Goal: Task Accomplishment & Management: Use online tool/utility

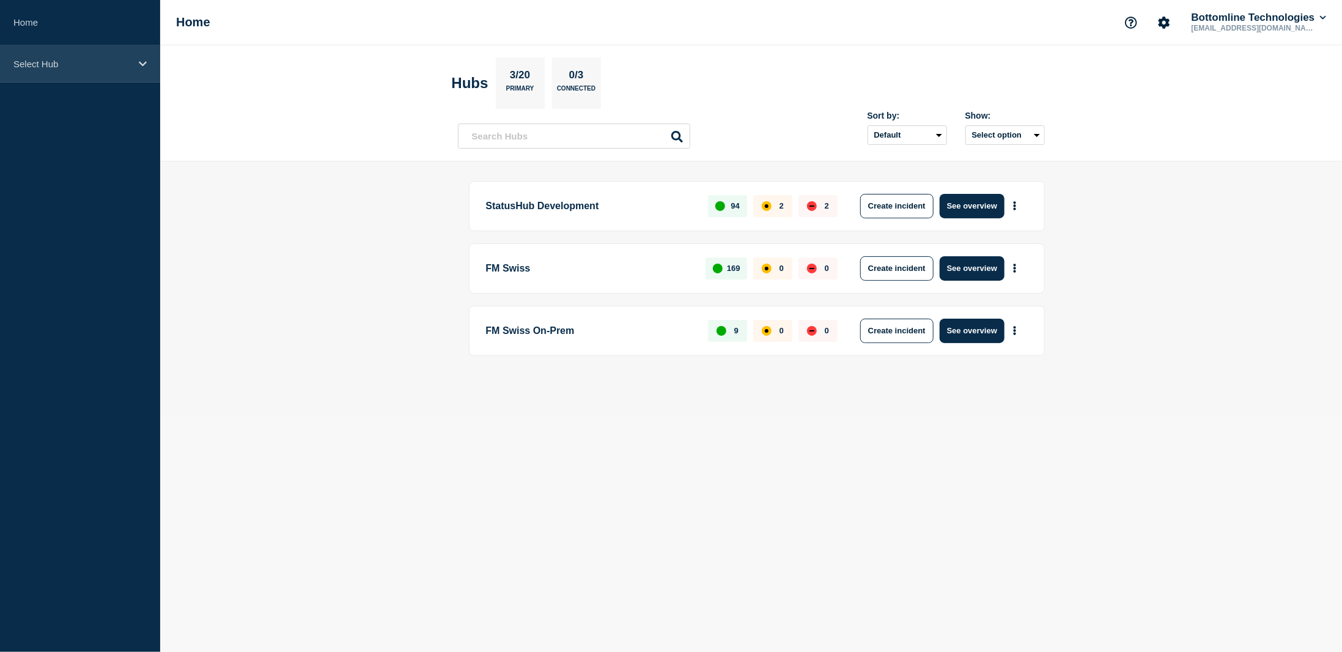
click at [139, 62] on icon at bounding box center [143, 63] width 8 height 5
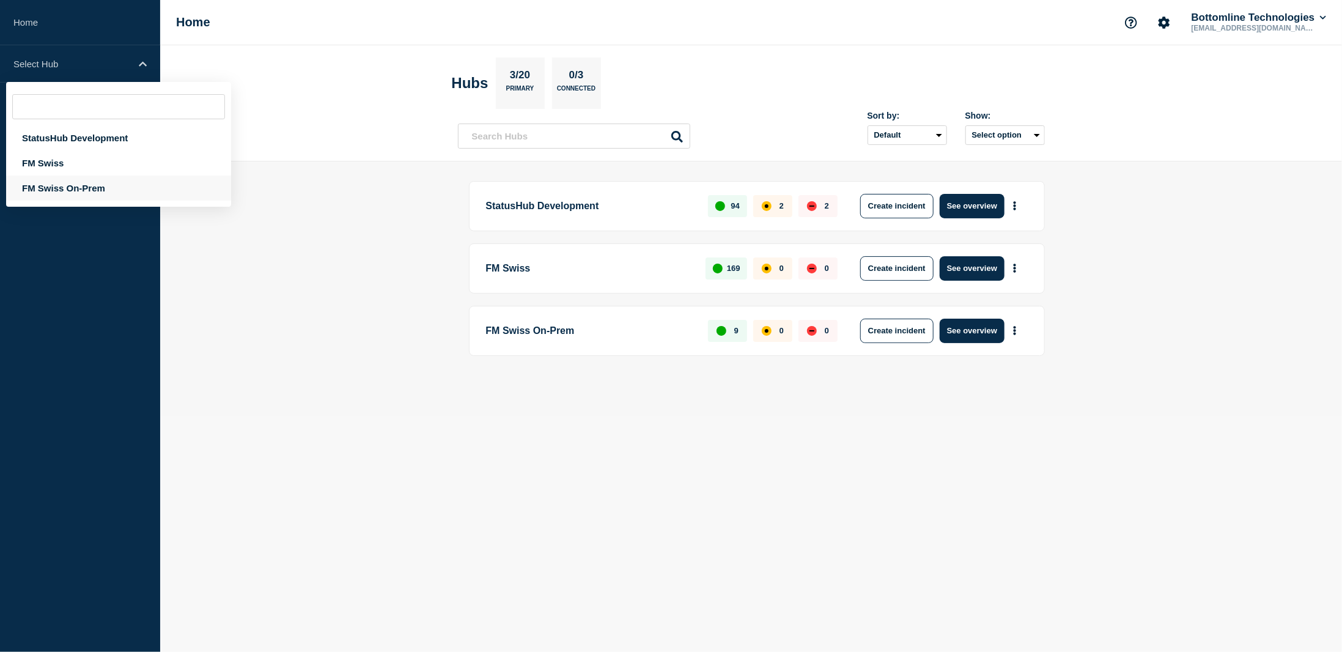
click at [63, 188] on div "FM Swiss On-Prem" at bounding box center [118, 187] width 225 height 25
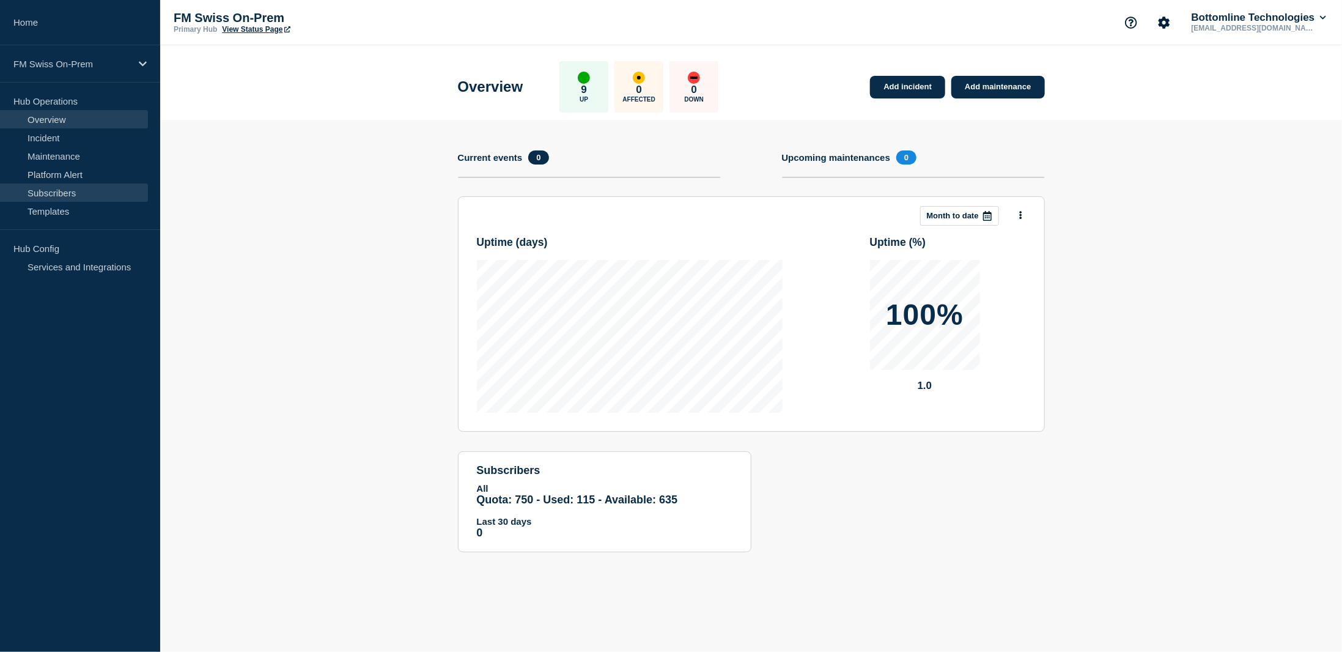
click at [65, 191] on link "Subscribers" at bounding box center [74, 192] width 148 height 18
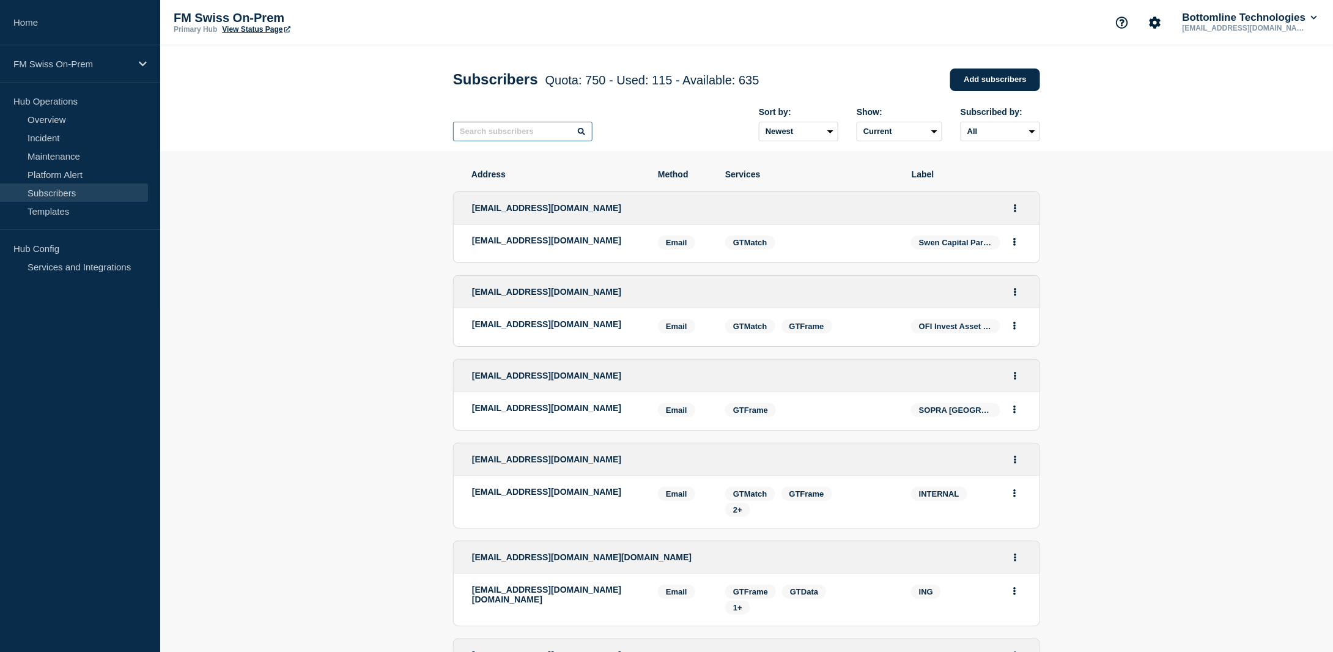
click at [522, 133] on input "text" at bounding box center [522, 132] width 139 height 20
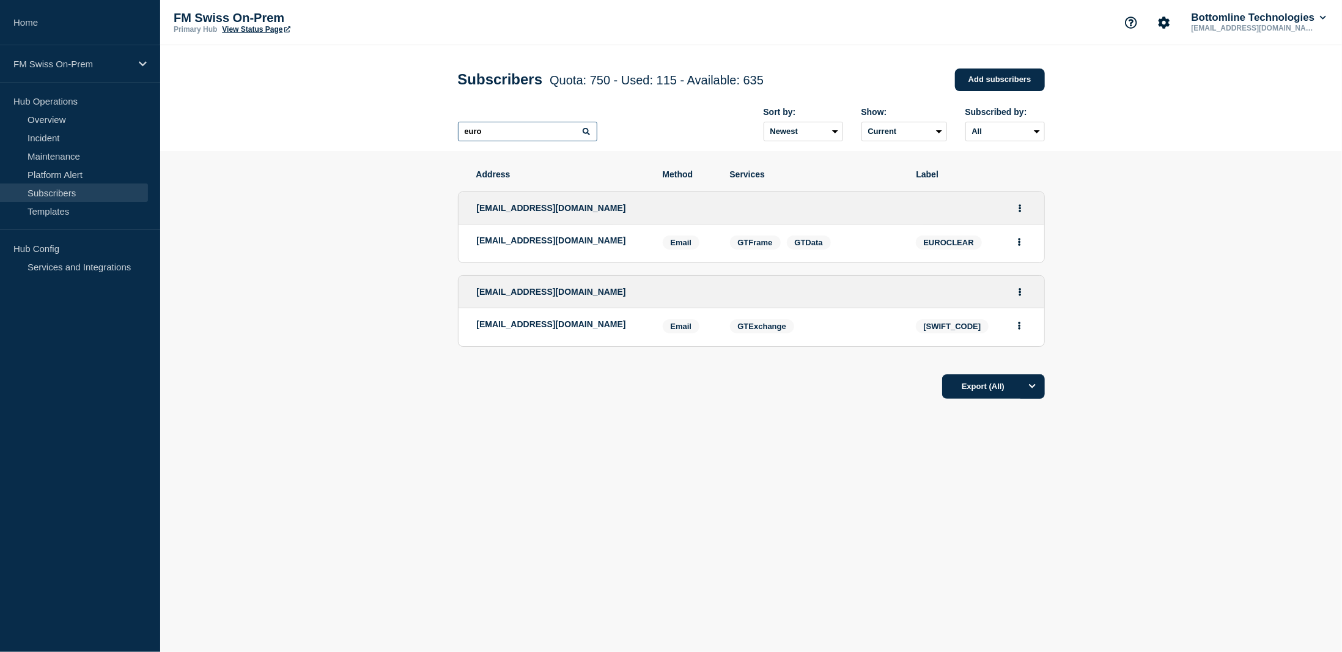
type input "euro"
drag, startPoint x: 540, startPoint y: 137, endPoint x: 402, endPoint y: 132, distance: 138.9
click at [402, 132] on header "Subscribers Quota: 750 - Used: 115 - Available: 635 Quota Used Available 750 11…" at bounding box center [751, 98] width 1182 height 106
click at [411, 156] on section "Address Method Services Label [EMAIL_ADDRESS][DOMAIN_NAME] [DOMAIN_NAME][EMAIL_…" at bounding box center [751, 321] width 1182 height 340
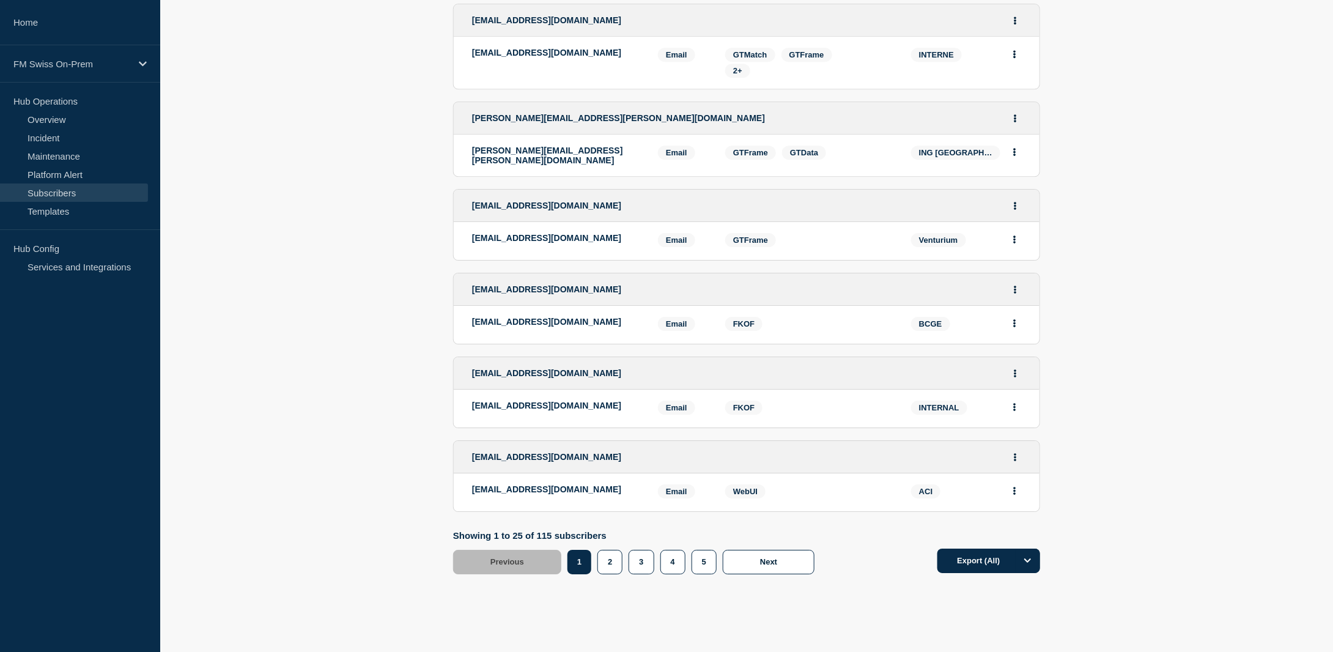
scroll to position [1875, 0]
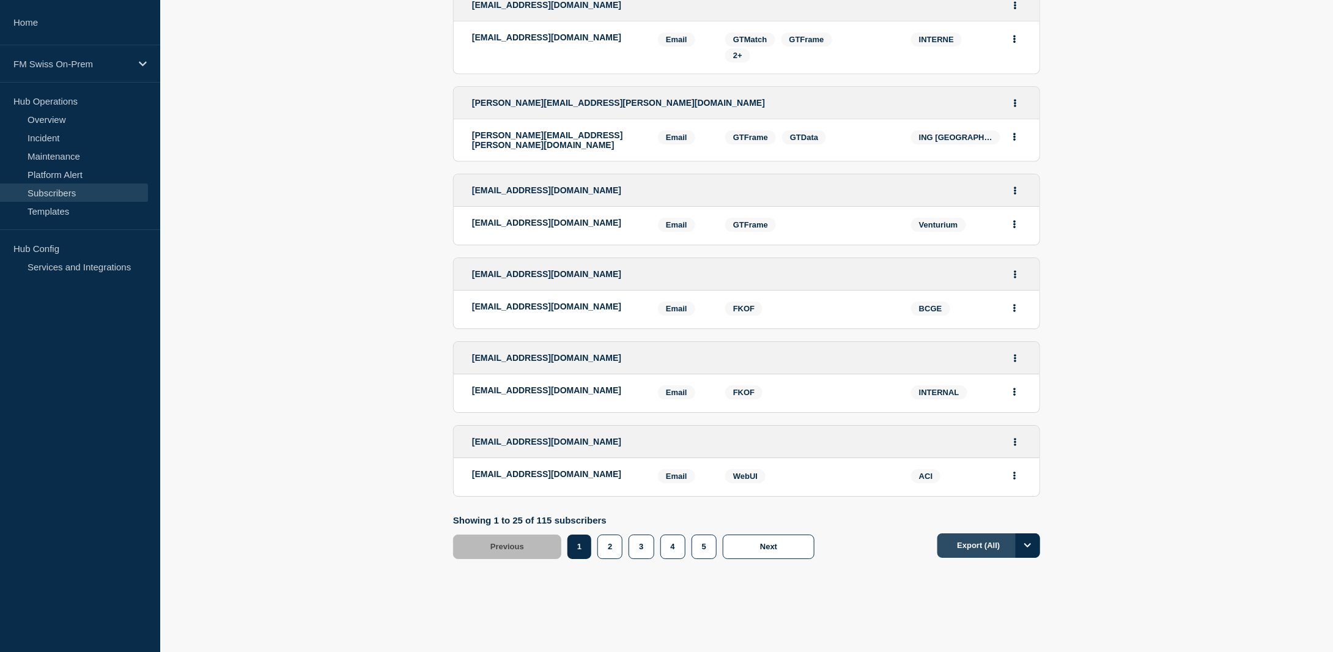
click at [989, 533] on button "Export (All)" at bounding box center [988, 545] width 103 height 24
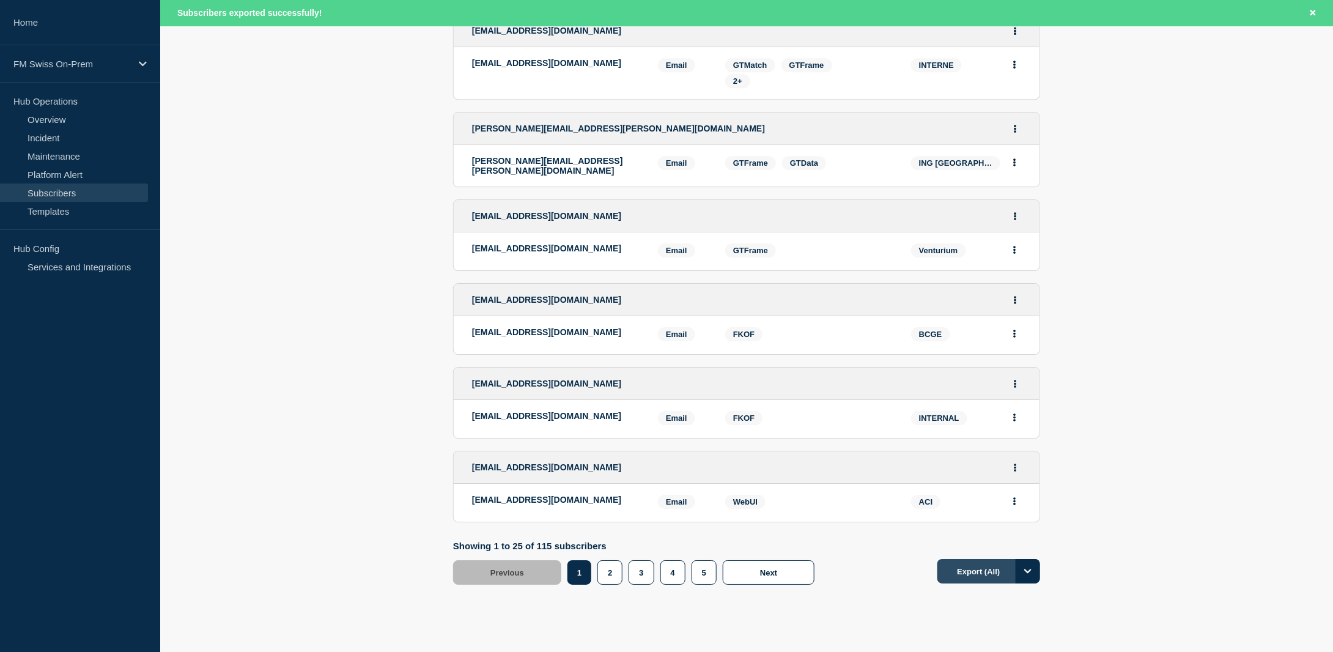
scroll to position [1901, 0]
